Goal: Information Seeking & Learning: Find specific page/section

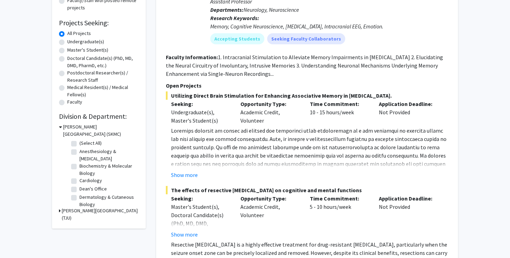
scroll to position [102, 0]
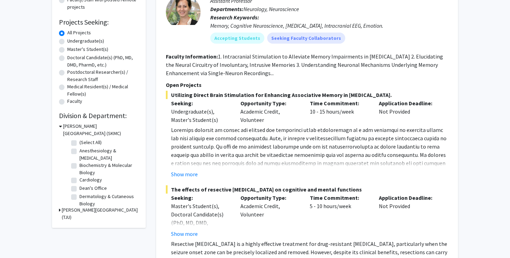
click at [59, 210] on icon at bounding box center [60, 210] width 2 height 7
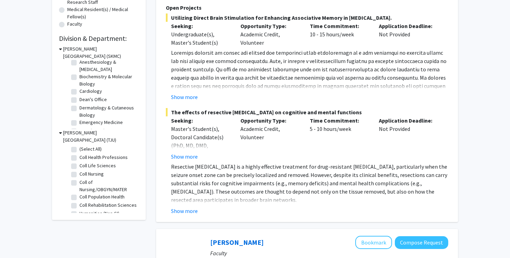
scroll to position [11, 0]
click at [79, 112] on label "Dermatology & Cutaneous Biology" at bounding box center [108, 112] width 58 height 15
click at [79, 110] on input "Dermatology & Cutaneous Biology" at bounding box center [81, 107] width 5 height 5
checkbox input "true"
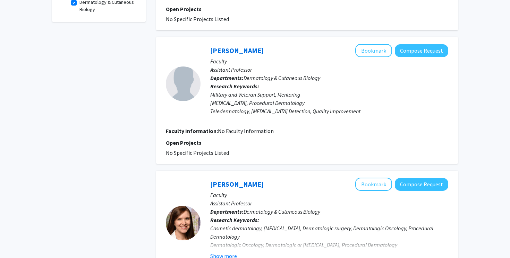
scroll to position [805, 0]
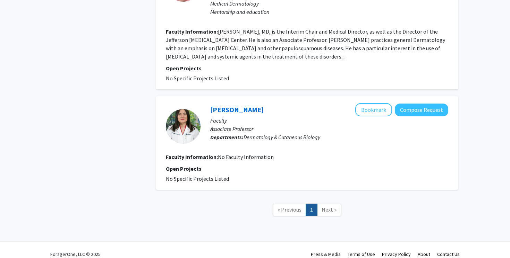
click at [331, 204] on link "Next »" at bounding box center [329, 210] width 24 height 12
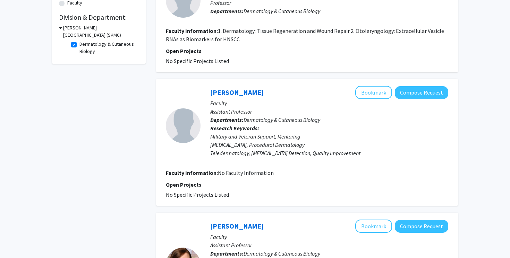
scroll to position [0, 0]
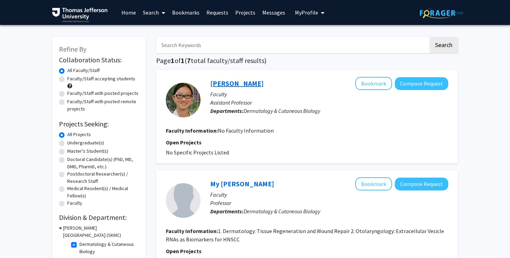
click at [237, 83] on link "[PERSON_NAME]" at bounding box center [236, 83] width 53 height 9
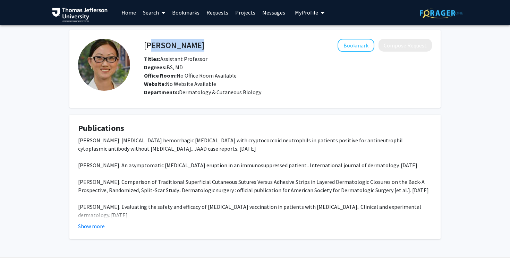
drag, startPoint x: 146, startPoint y: 45, endPoint x: 214, endPoint y: 45, distance: 67.6
click at [214, 45] on div "[PERSON_NAME] Bookmark Compose Request" at bounding box center [288, 45] width 298 height 13
click at [143, 45] on div "[PERSON_NAME] Bookmark Compose Request" at bounding box center [288, 45] width 298 height 13
drag, startPoint x: 143, startPoint y: 45, endPoint x: 212, endPoint y: 45, distance: 68.7
click at [213, 45] on div "[PERSON_NAME] Bookmark Compose Request" at bounding box center [288, 45] width 298 height 13
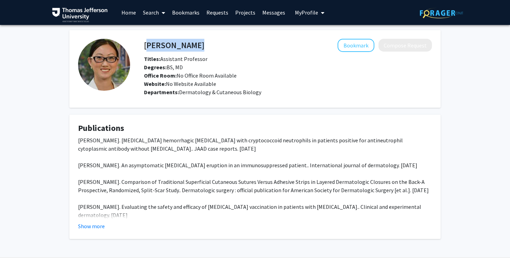
click at [145, 45] on div "[PERSON_NAME] Bookmark Compose Request" at bounding box center [288, 45] width 298 height 13
copy h4 "[PERSON_NAME]"
